Goal: Task Accomplishment & Management: Use online tool/utility

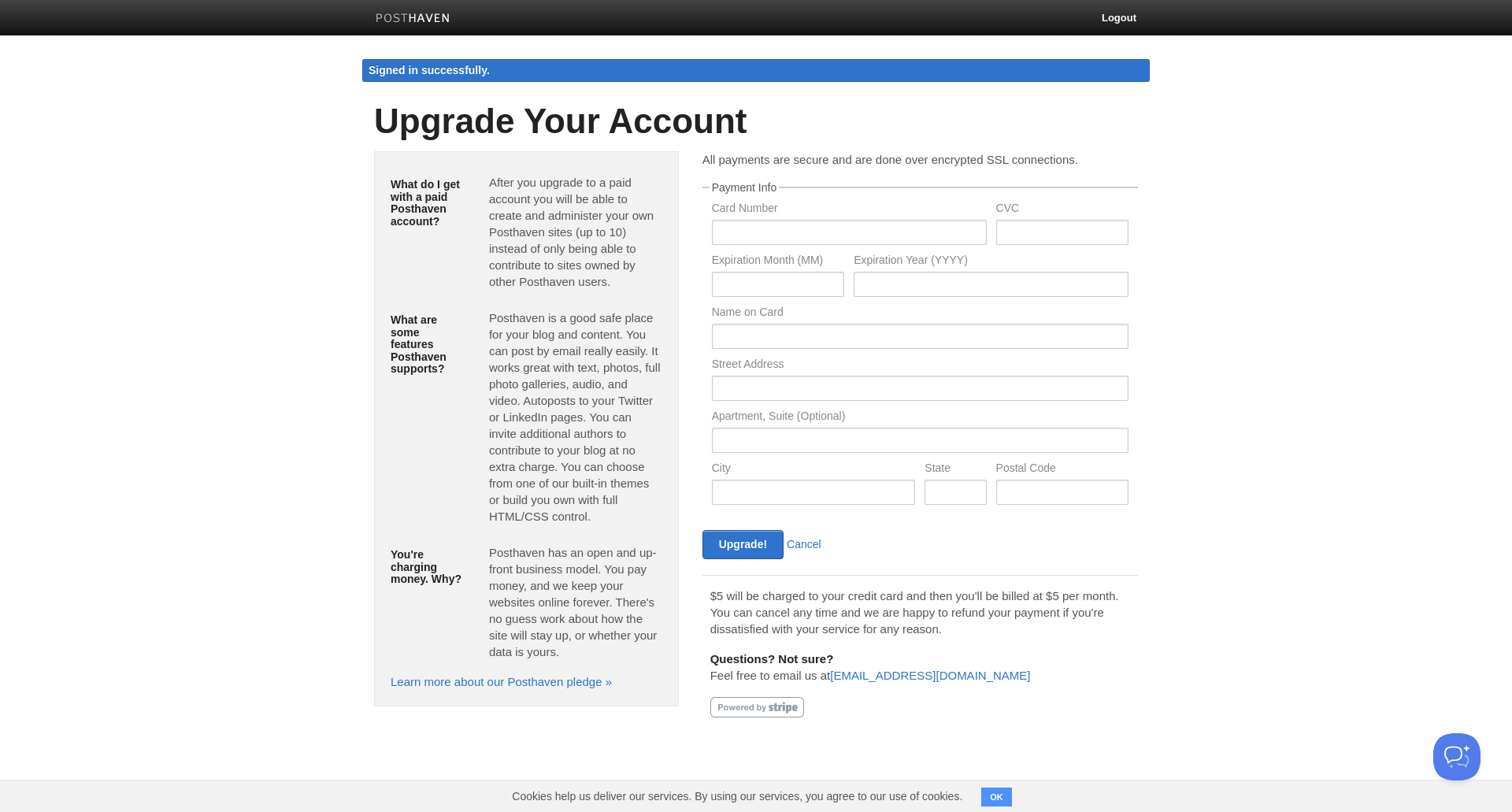
click at [1000, 797] on button "OK" at bounding box center [996, 796] width 31 height 19
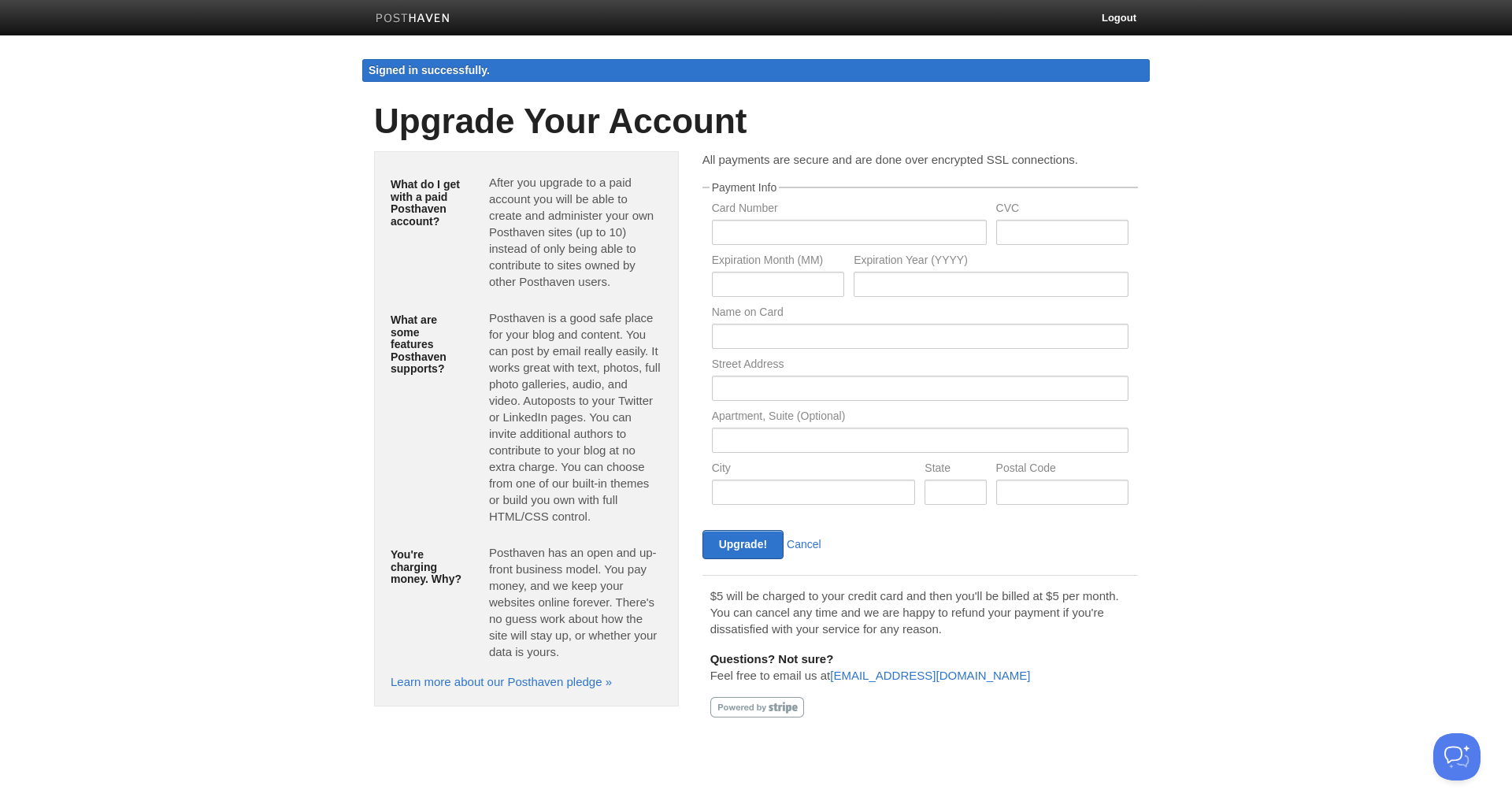
click at [380, 15] on img at bounding box center [412, 20] width 74 height 12
